Goal: Task Accomplishment & Management: Manage account settings

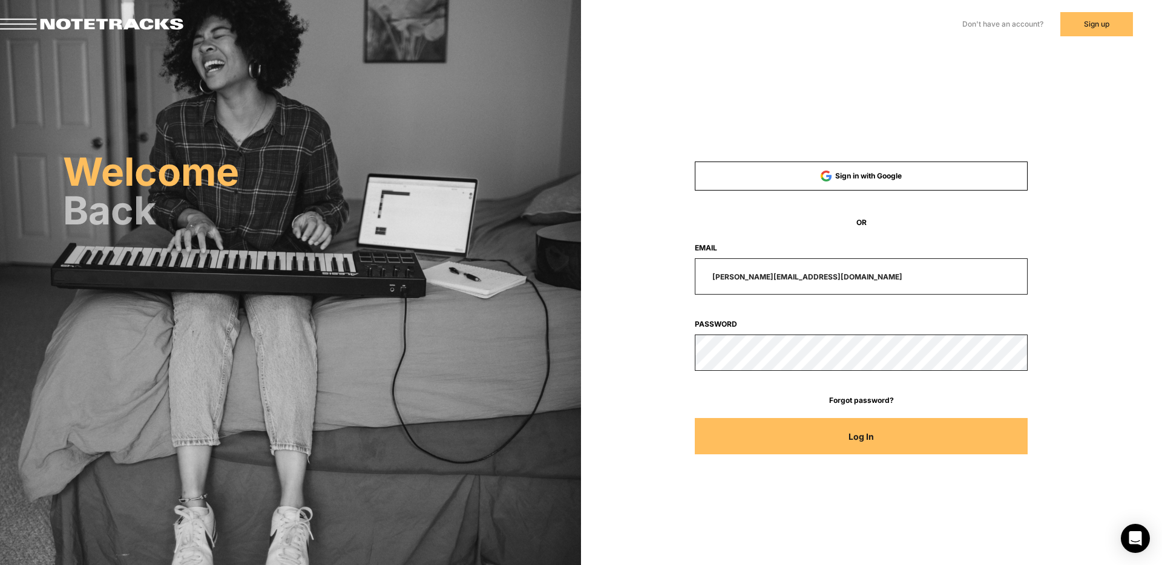
click at [826, 277] on input "[PERSON_NAME][EMAIL_ADDRESS][DOMAIN_NAME]" at bounding box center [861, 276] width 333 height 36
drag, startPoint x: 828, startPoint y: 277, endPoint x: 637, endPoint y: 282, distance: 190.7
click at [644, 281] on div "[PERSON_NAME][EMAIL_ADDRESS][DOMAIN_NAME]" at bounding box center [861, 276] width 444 height 36
drag, startPoint x: 826, startPoint y: 276, endPoint x: 689, endPoint y: 277, distance: 137.4
click at [689, 276] on div "[PERSON_NAME][EMAIL_ADDRESS][DOMAIN_NAME]" at bounding box center [861, 276] width 444 height 36
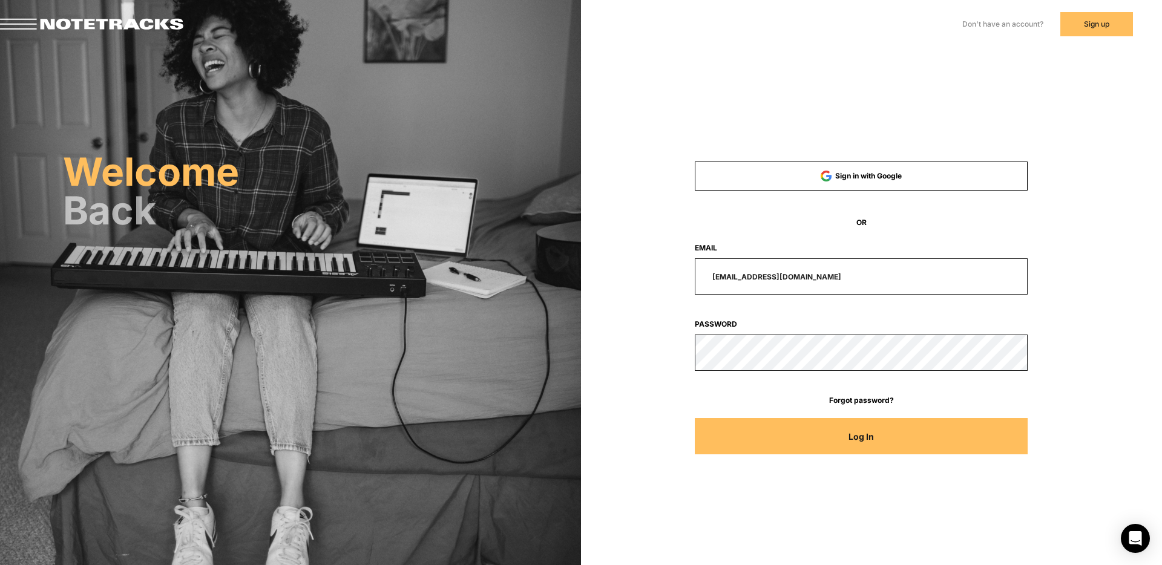
type input "[EMAIL_ADDRESS][DOMAIN_NAME]"
click at [695, 418] on button "Log In" at bounding box center [861, 436] width 333 height 36
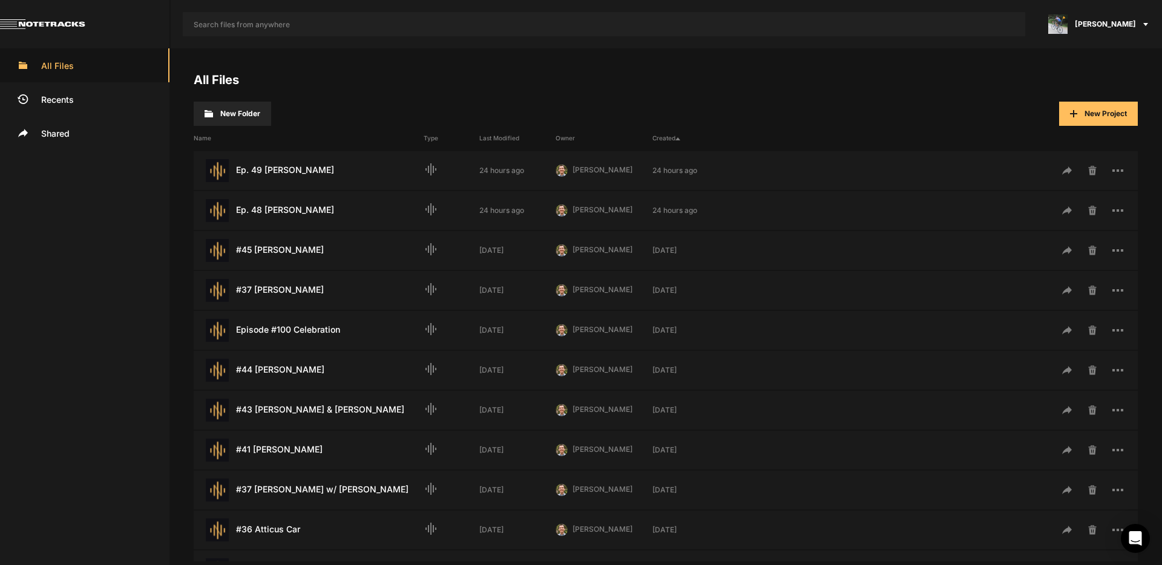
click at [1110, 25] on span "[PERSON_NAME]" at bounding box center [1105, 24] width 61 height 11
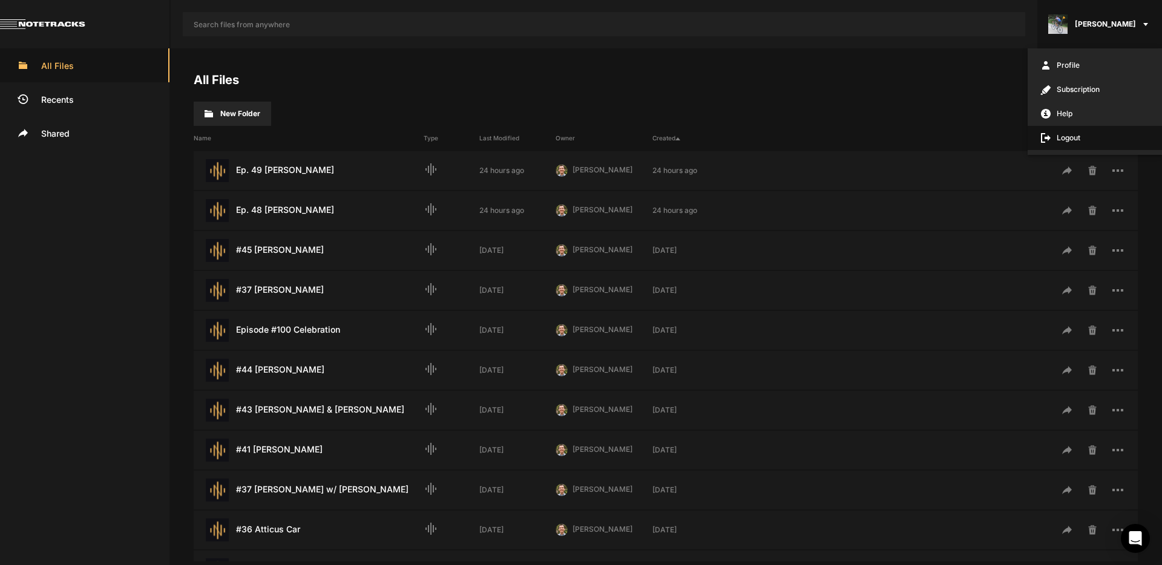
click at [1080, 141] on span "Logout" at bounding box center [1094, 138] width 134 height 24
